Goal: Transaction & Acquisition: Purchase product/service

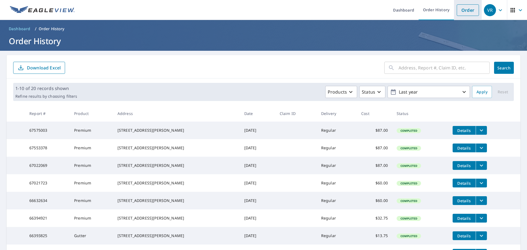
click at [460, 10] on link "Order" at bounding box center [468, 10] width 22 height 12
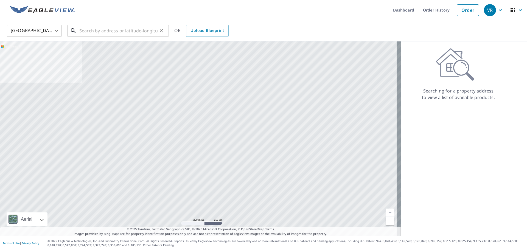
click at [100, 30] on input "text" at bounding box center [118, 30] width 78 height 15
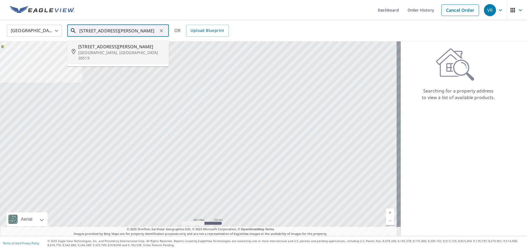
click at [116, 48] on span "[STREET_ADDRESS][PERSON_NAME]" at bounding box center [121, 46] width 86 height 7
type input "[STREET_ADDRESS][PERSON_NAME]"
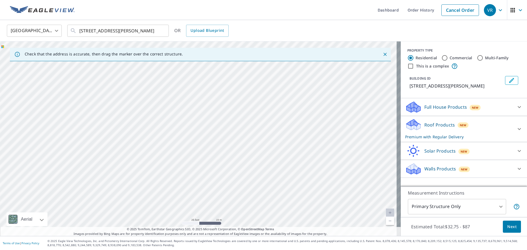
drag, startPoint x: 185, startPoint y: 161, endPoint x: 223, endPoint y: 80, distance: 89.5
click at [223, 80] on div "[STREET_ADDRESS][PERSON_NAME]" at bounding box center [200, 138] width 401 height 195
drag, startPoint x: 230, startPoint y: 149, endPoint x: 206, endPoint y: 133, distance: 28.8
click at [206, 133] on div "[STREET_ADDRESS][PERSON_NAME]" at bounding box center [200, 138] width 401 height 195
drag, startPoint x: 146, startPoint y: 106, endPoint x: 187, endPoint y: 156, distance: 64.7
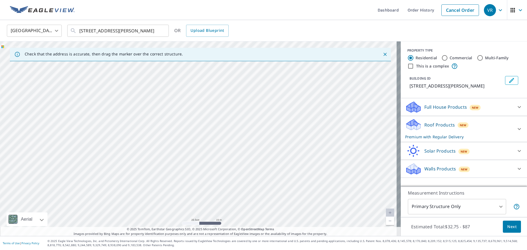
click at [187, 156] on div "[STREET_ADDRESS][PERSON_NAME]" at bounding box center [200, 138] width 401 height 195
drag, startPoint x: 198, startPoint y: 79, endPoint x: 181, endPoint y: 110, distance: 35.5
click at [284, 16] on ul "Dashboard Order History Cancel Order" at bounding box center [280, 10] width 404 height 20
click at [517, 106] on icon at bounding box center [518, 107] width 3 height 2
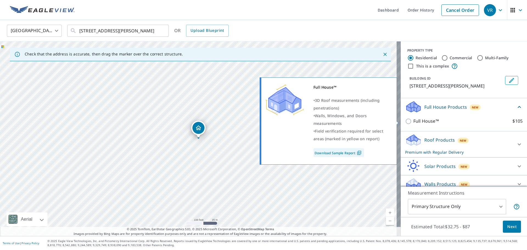
click at [405, 122] on input "Full House™ $105" at bounding box center [409, 121] width 8 height 7
checkbox input "true"
checkbox input "false"
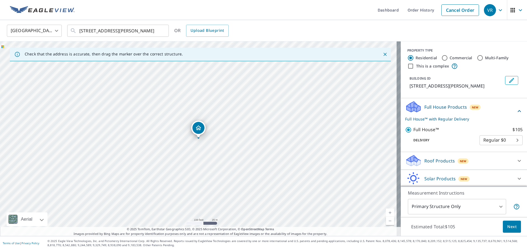
scroll to position [19, 0]
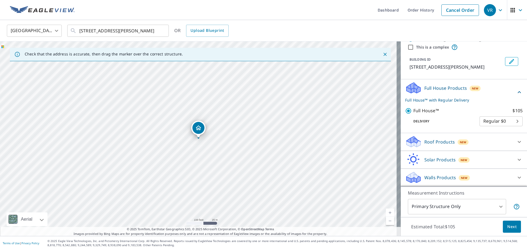
click at [455, 88] on p "Full House Products" at bounding box center [445, 88] width 43 height 7
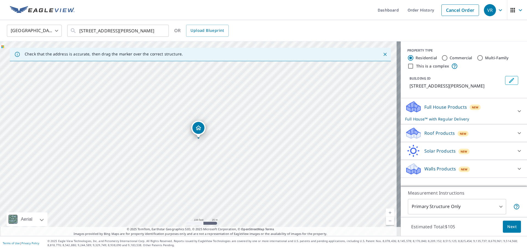
scroll to position [0, 0]
click at [438, 120] on p "Full House™ with Regular Delivery" at bounding box center [459, 119] width 108 height 6
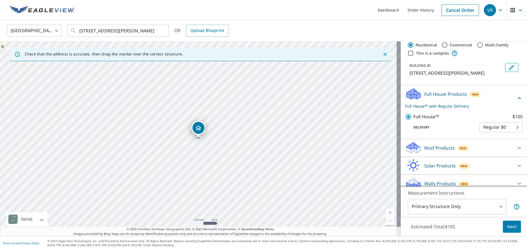
scroll to position [19, 0]
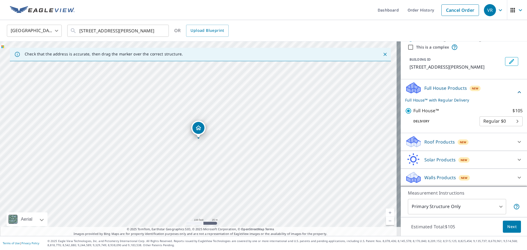
click at [510, 225] on span "Next" at bounding box center [511, 226] width 9 height 7
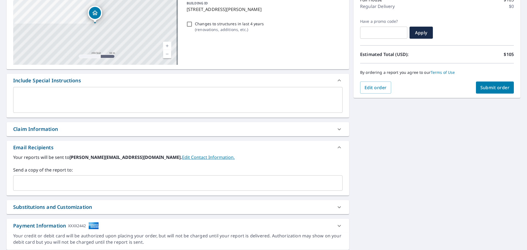
scroll to position [82, 0]
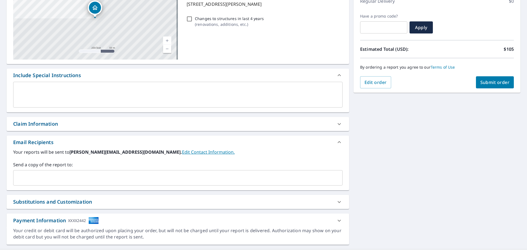
click at [44, 178] on input "text" at bounding box center [174, 178] width 316 height 10
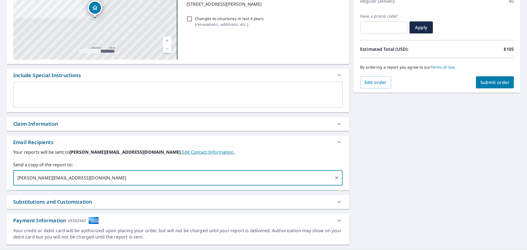
click at [29, 179] on input "[PERSON_NAME][EMAIL_ADDRESS][DOMAIN_NAME]" at bounding box center [174, 178] width 316 height 10
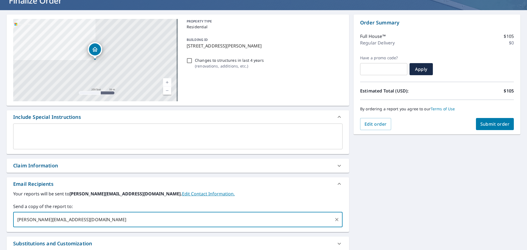
scroll to position [13, 0]
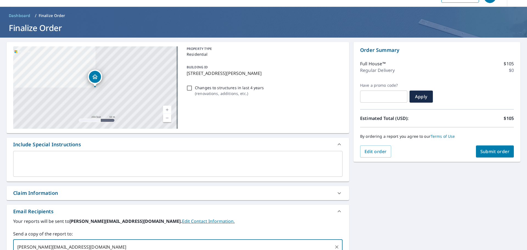
type input "[PERSON_NAME][EMAIL_ADDRESS][DOMAIN_NAME]"
click at [483, 152] on span "Submit order" at bounding box center [494, 151] width 29 height 6
